Goal: Task Accomplishment & Management: Manage account settings

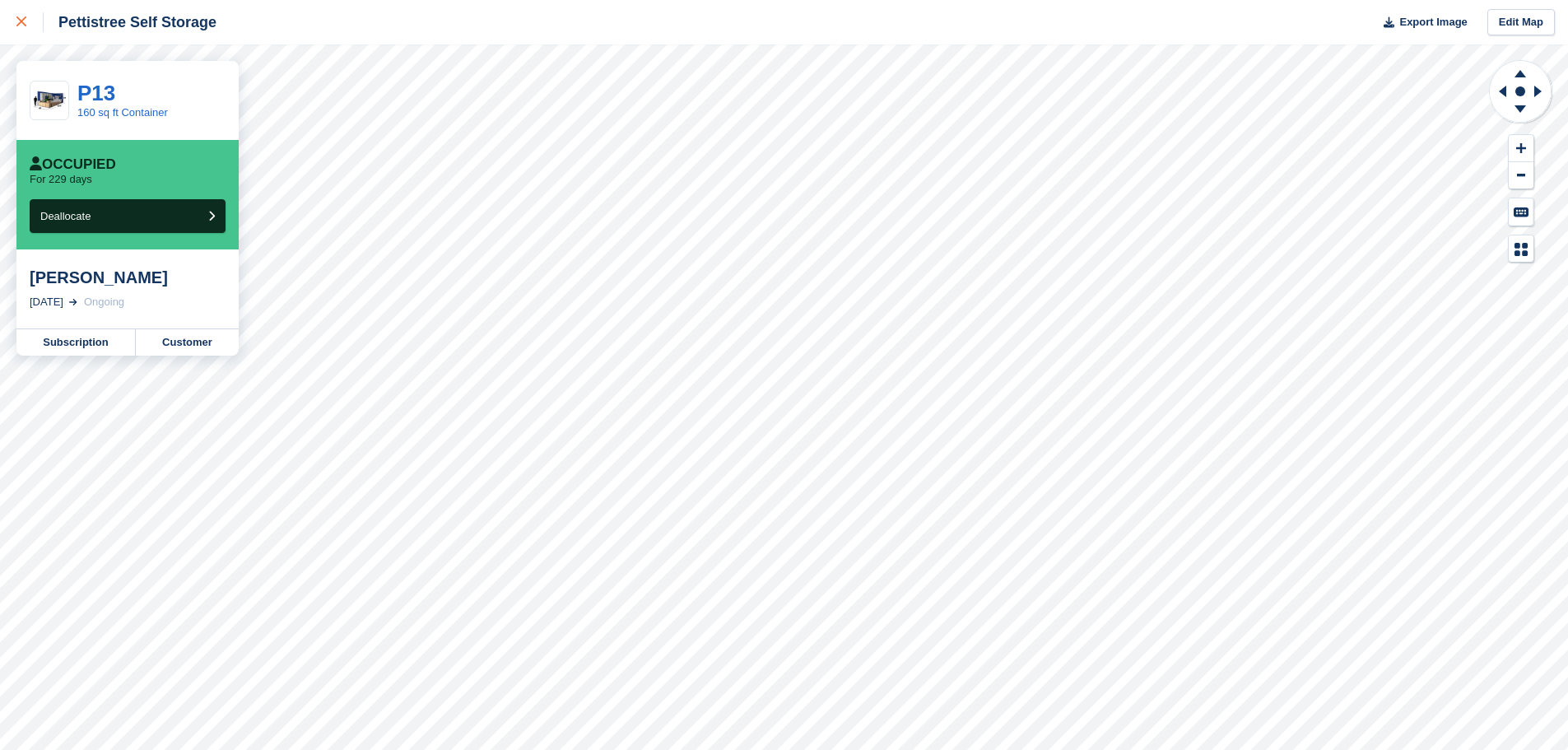
click at [28, 24] on div at bounding box center [29, 22] width 27 height 20
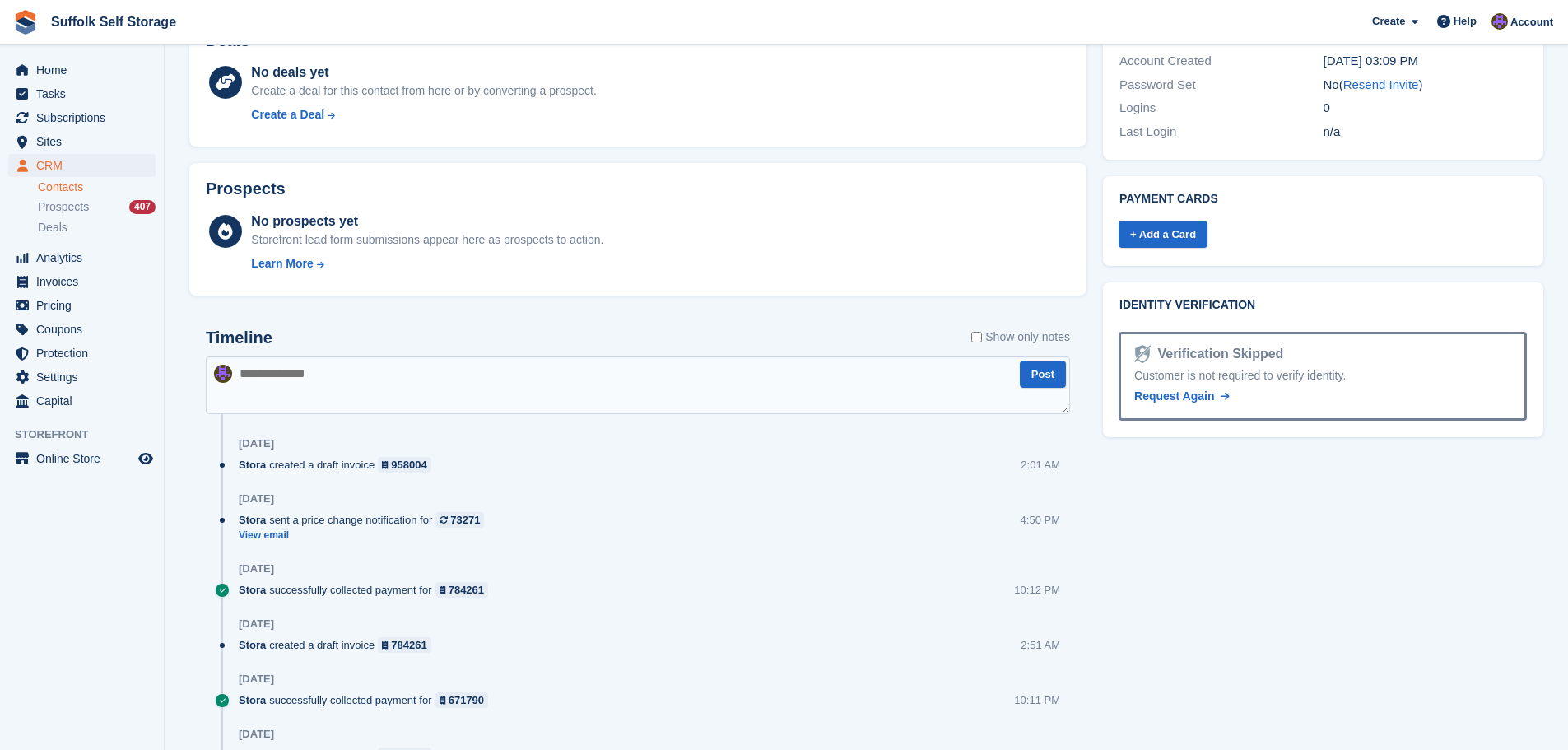
scroll to position [719, 0]
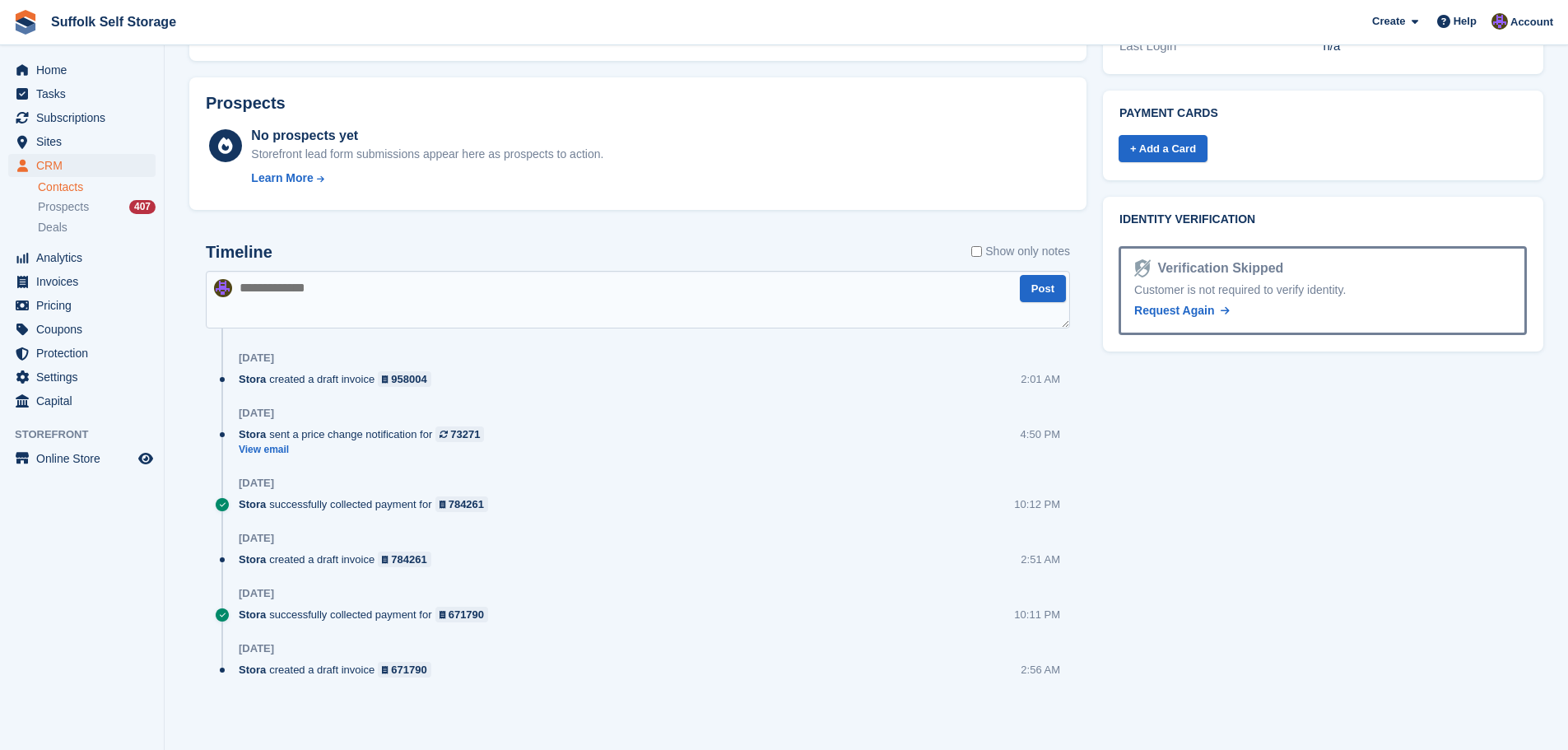
click at [435, 304] on textarea at bounding box center [637, 299] width 864 height 58
type textarea "**********"
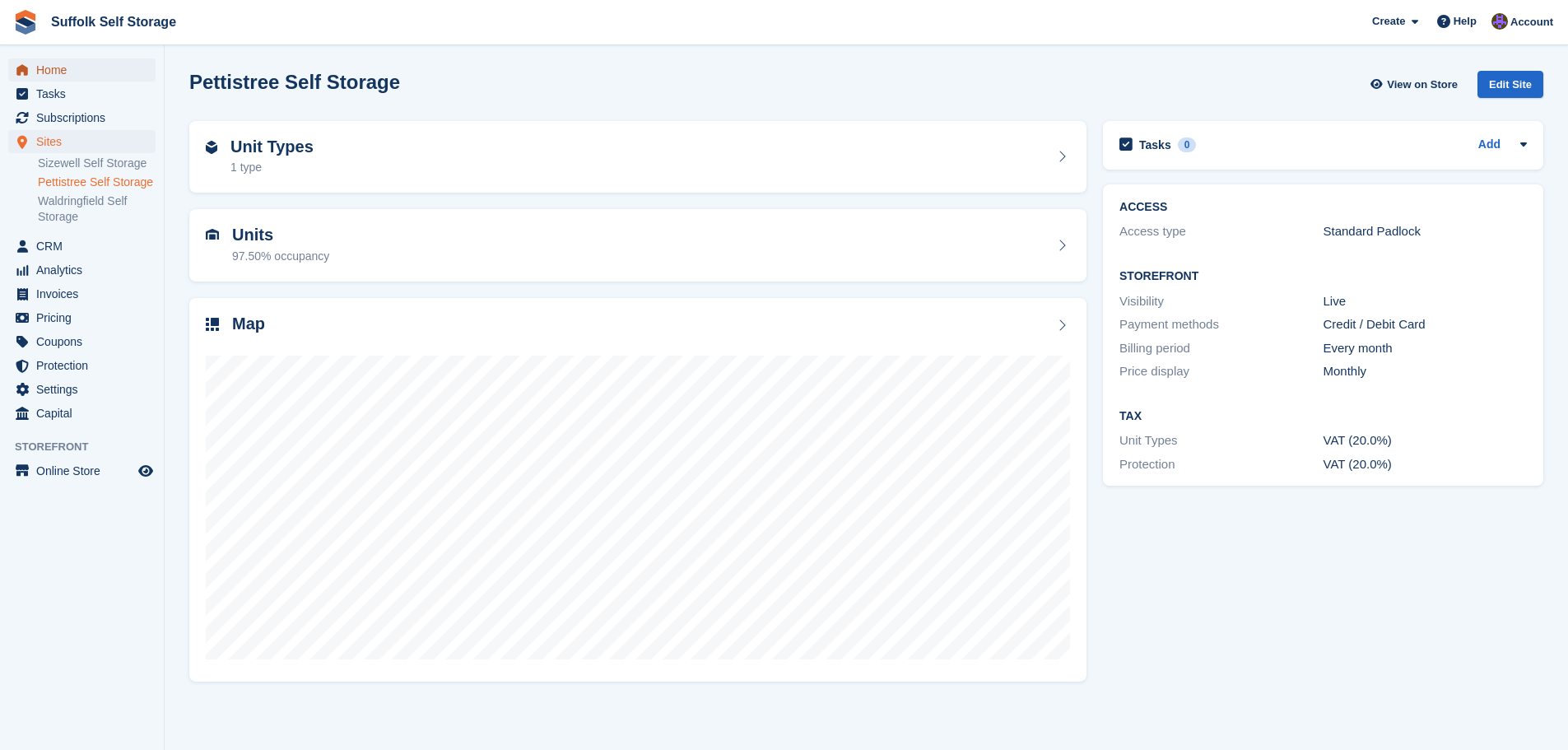
click at [49, 69] on span "Home" at bounding box center [85, 70] width 98 height 23
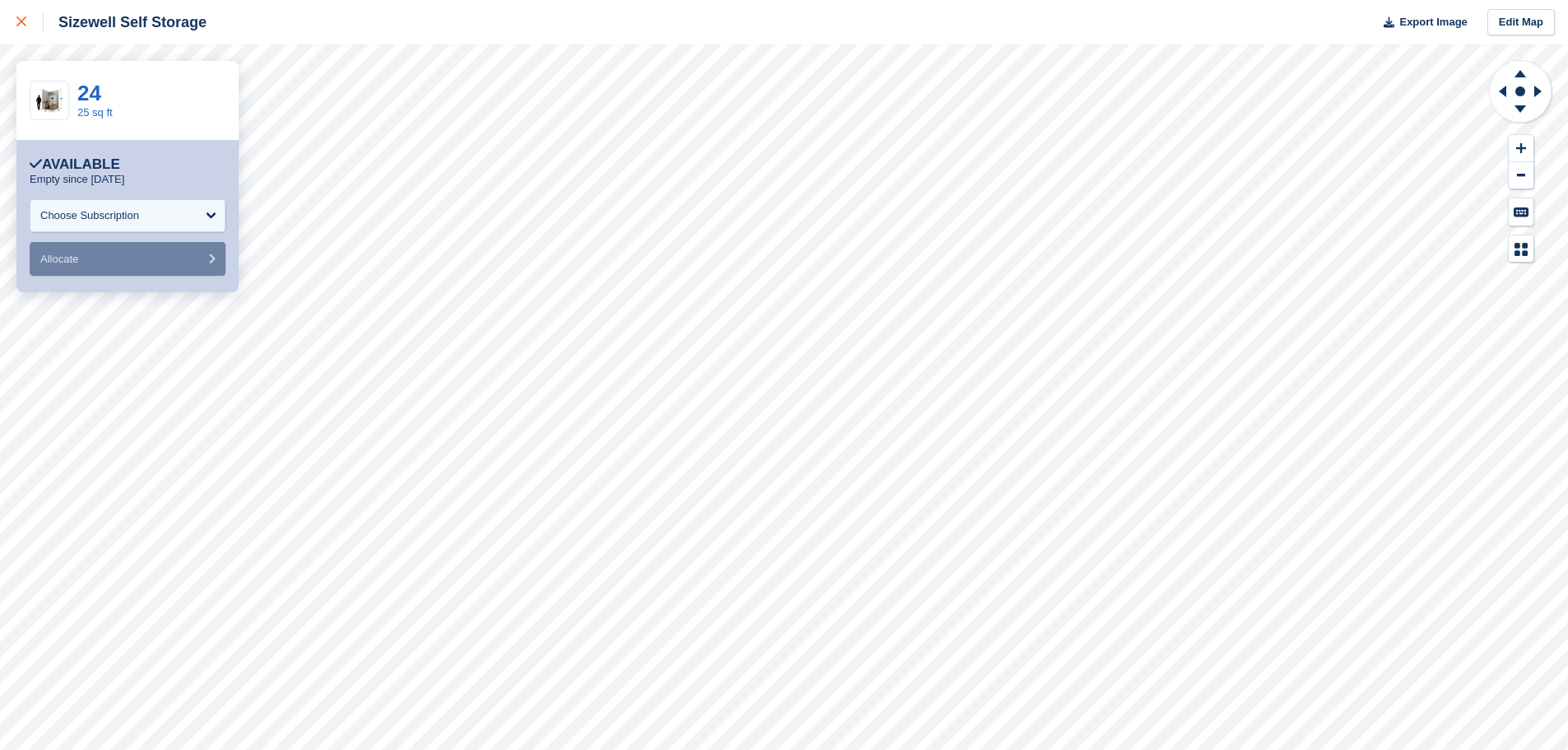
click at [22, 22] on icon at bounding box center [21, 21] width 9 height 9
click at [91, 96] on link "24" at bounding box center [90, 92] width 24 height 25
drag, startPoint x: 29, startPoint y: 28, endPoint x: 39, endPoint y: 30, distance: 10.2
click at [29, 28] on div at bounding box center [29, 22] width 27 height 20
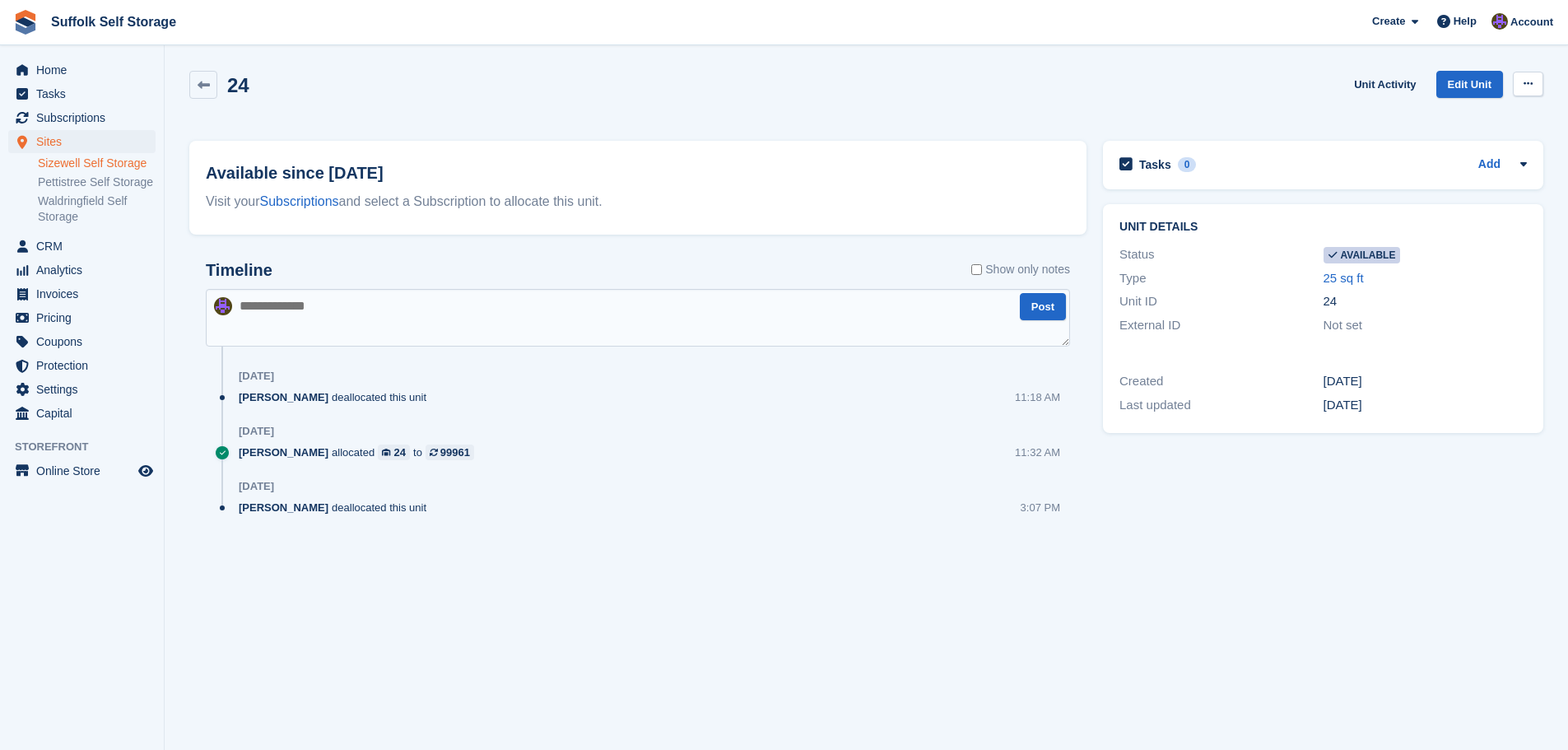
click at [1531, 79] on icon at bounding box center [1527, 84] width 9 height 10
click at [1464, 117] on p "Make unavailable" at bounding box center [1464, 116] width 143 height 22
click at [639, 311] on textarea at bounding box center [637, 318] width 864 height 58
type textarea "**********"
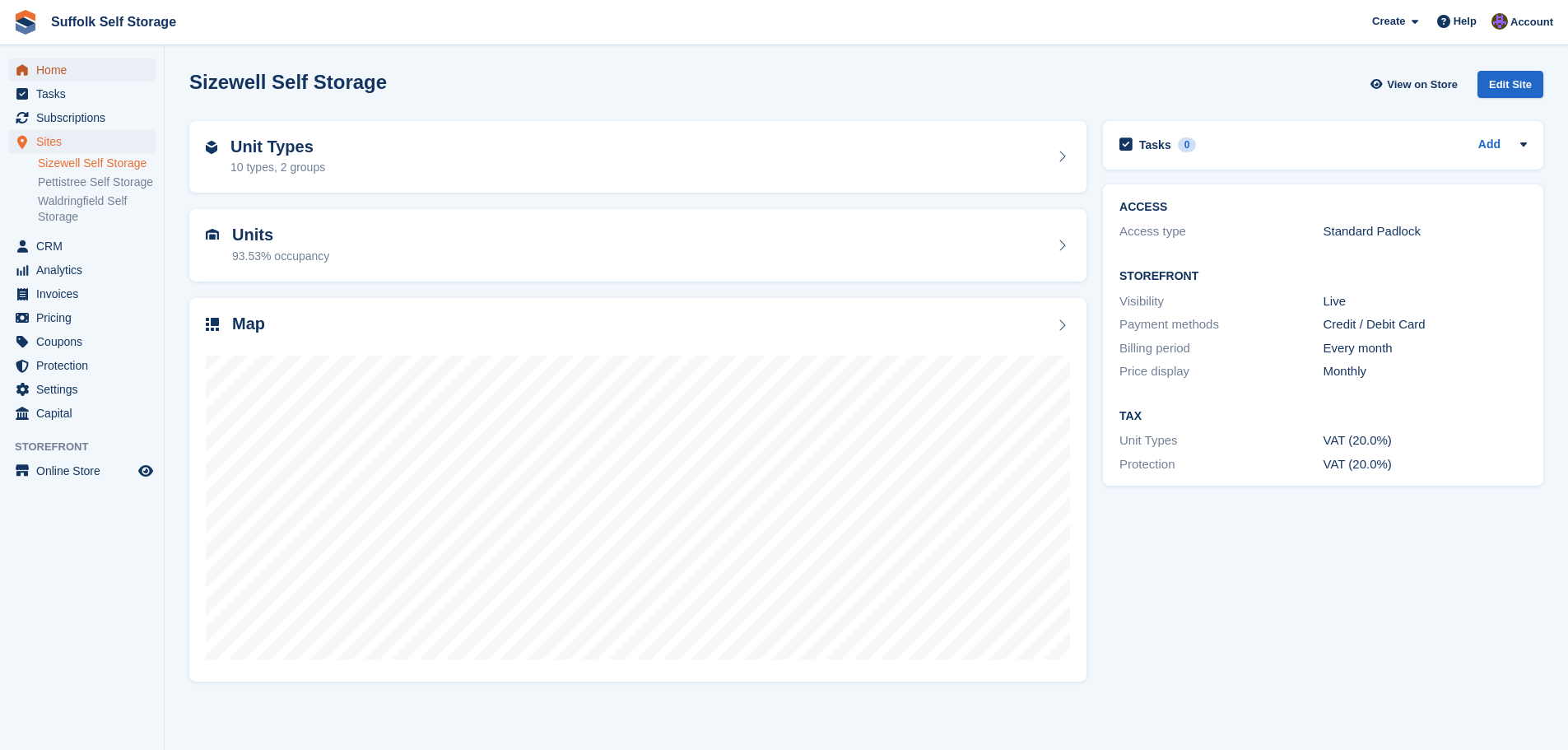
click at [49, 68] on span "Home" at bounding box center [85, 70] width 98 height 23
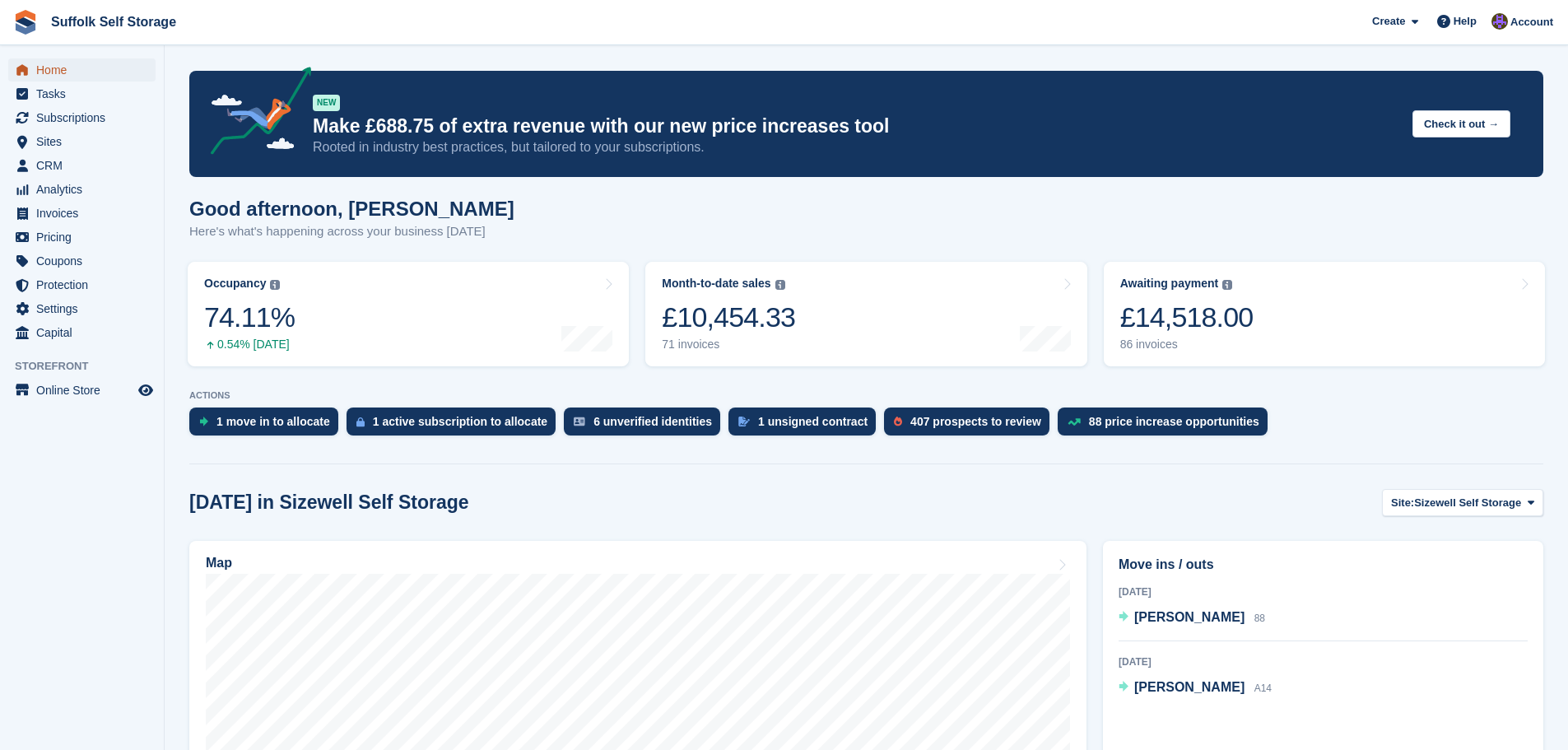
click at [50, 77] on span "Home" at bounding box center [85, 70] width 98 height 23
